Goal: Information Seeking & Learning: Learn about a topic

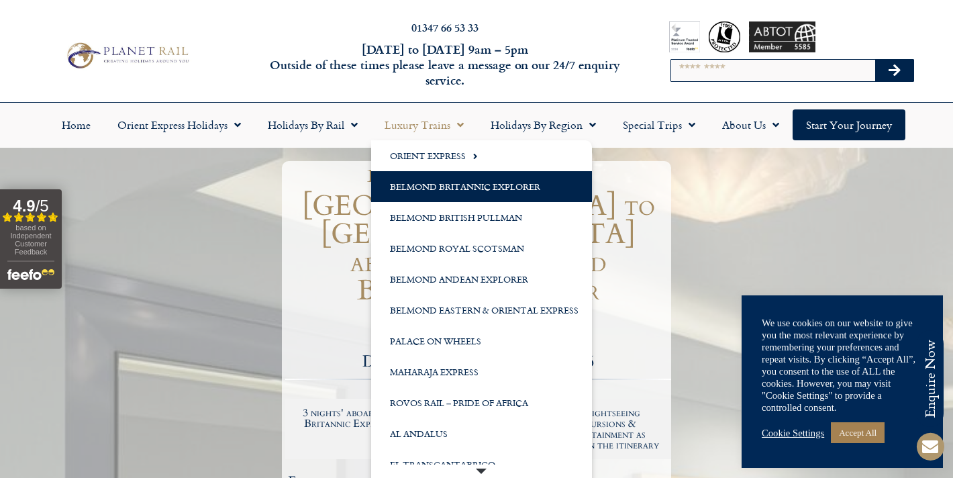
click at [426, 192] on link "Belmond Britannic Explorer" at bounding box center [481, 186] width 221 height 31
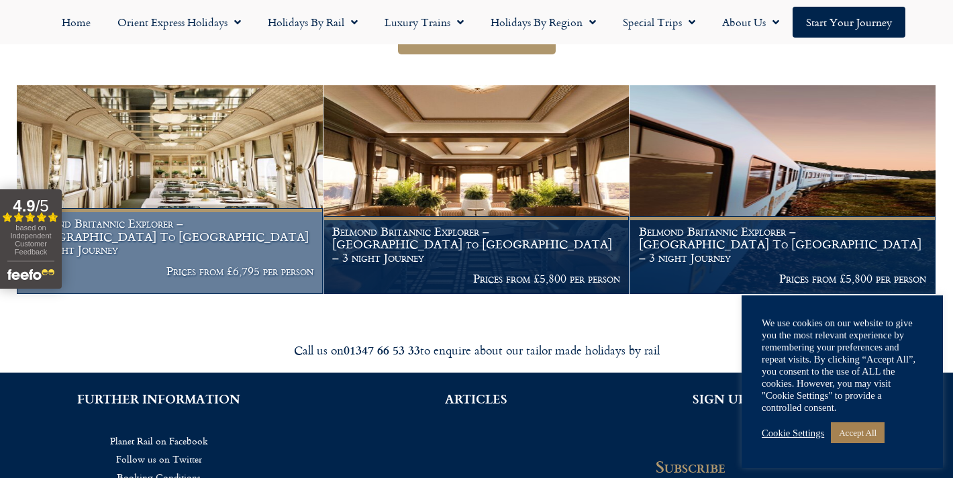
scroll to position [270, 0]
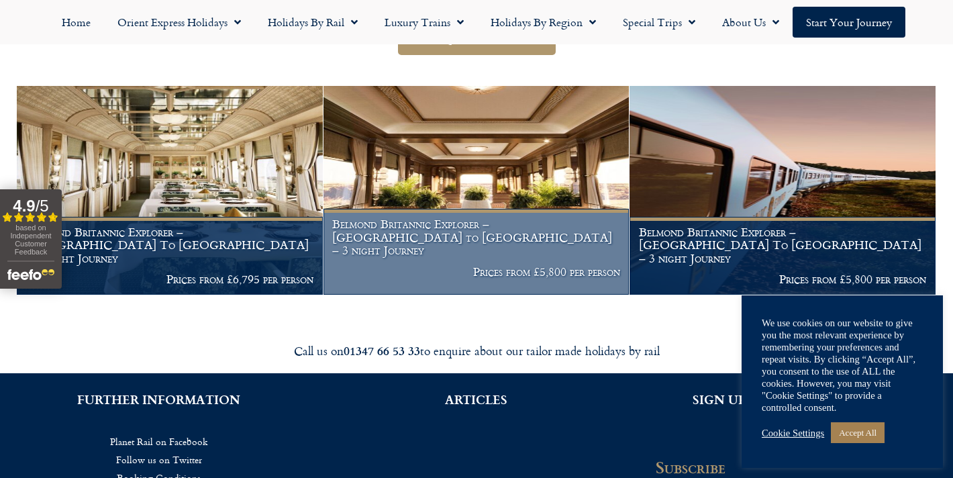
click at [417, 189] on img at bounding box center [476, 190] width 306 height 208
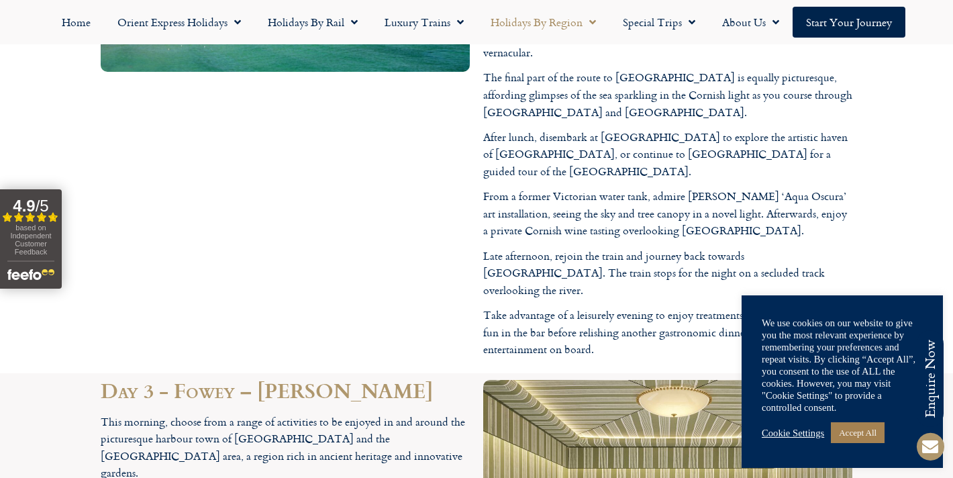
scroll to position [3231, 0]
